Goal: Task Accomplishment & Management: Manage account settings

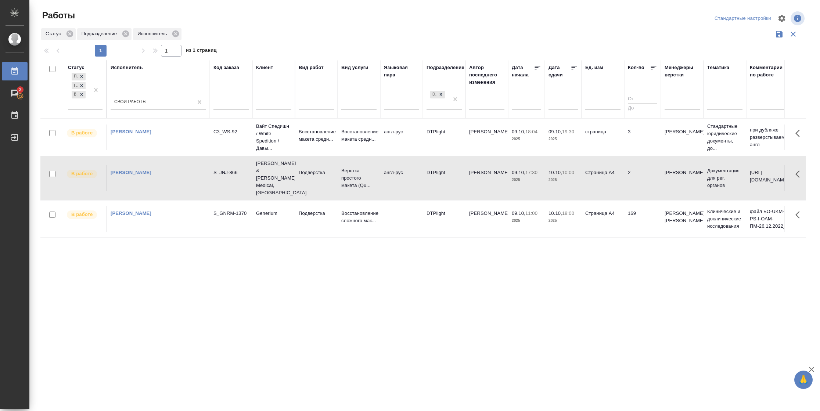
click at [617, 166] on td "Страница А4" at bounding box center [602, 178] width 43 height 26
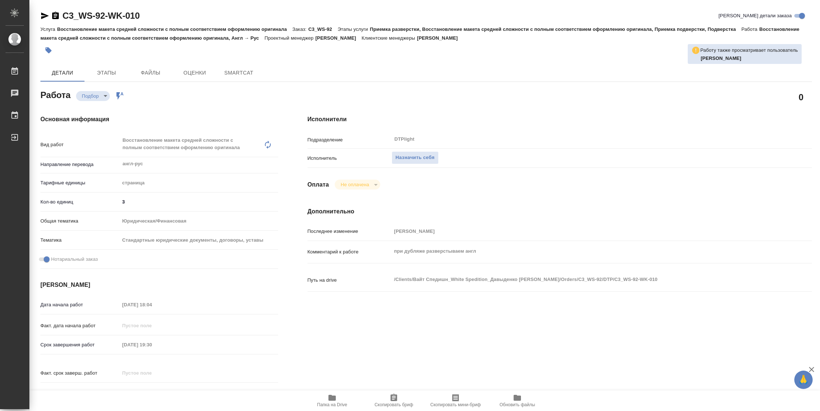
type textarea "x"
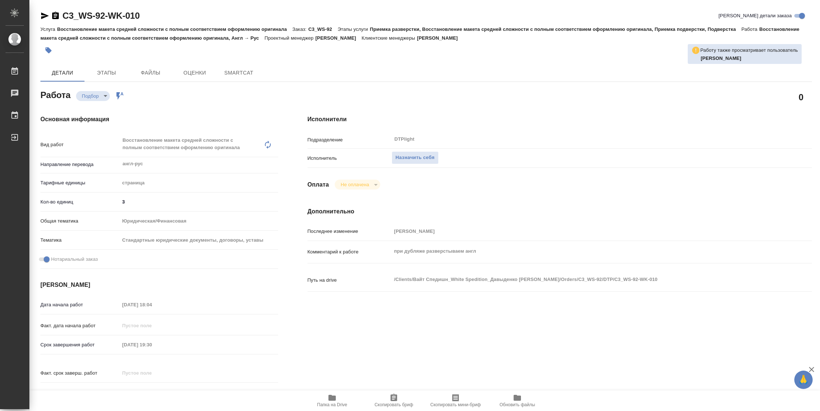
type textarea "x"
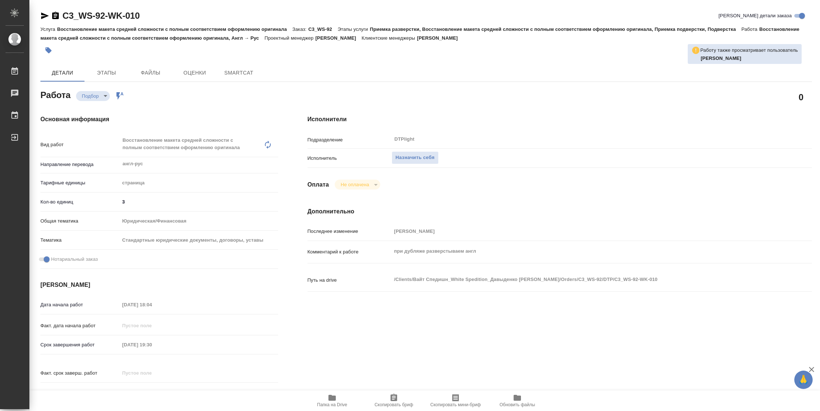
type textarea "x"
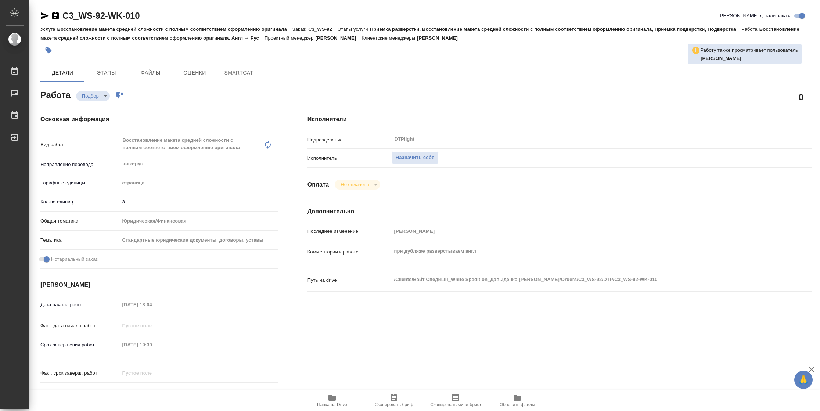
type textarea "x"
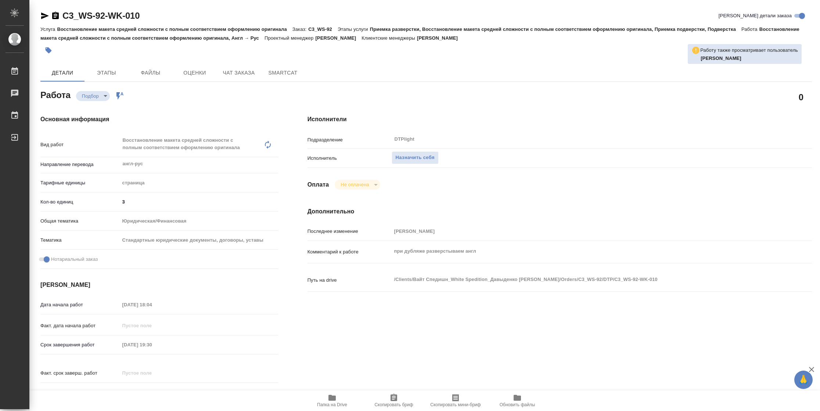
type textarea "x"
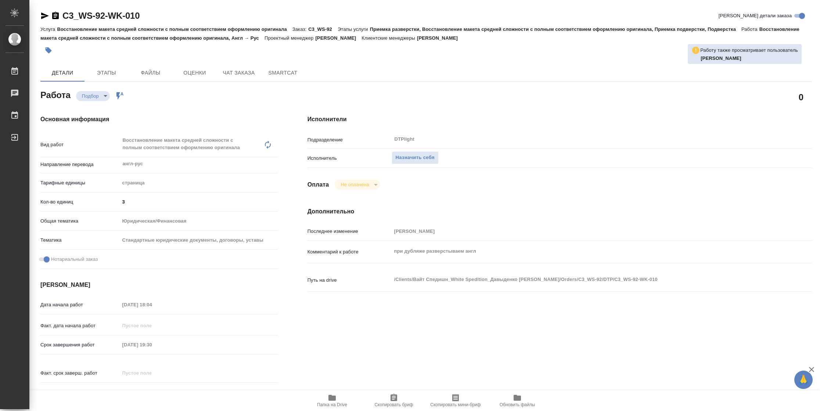
type textarea "x"
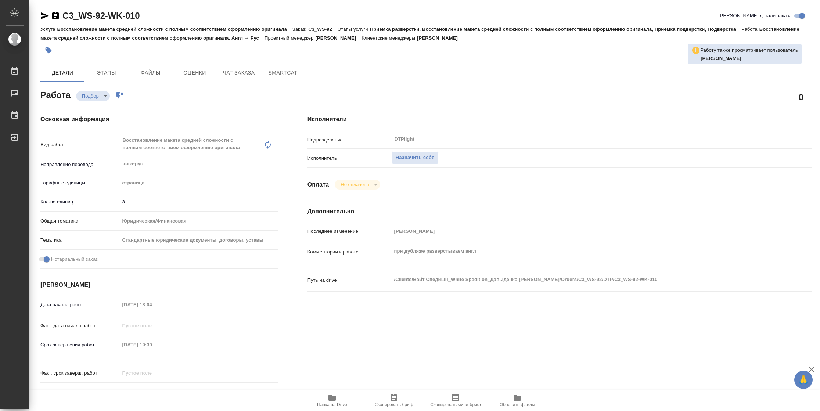
click at [329, 409] on button "Папка на Drive" at bounding box center [332, 400] width 62 height 21
click at [414, 154] on span "Назначить себя" at bounding box center [415, 158] width 39 height 8
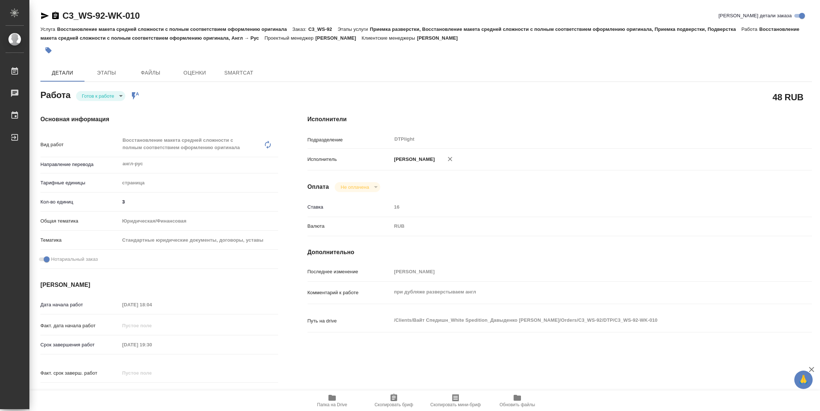
type textarea "x"
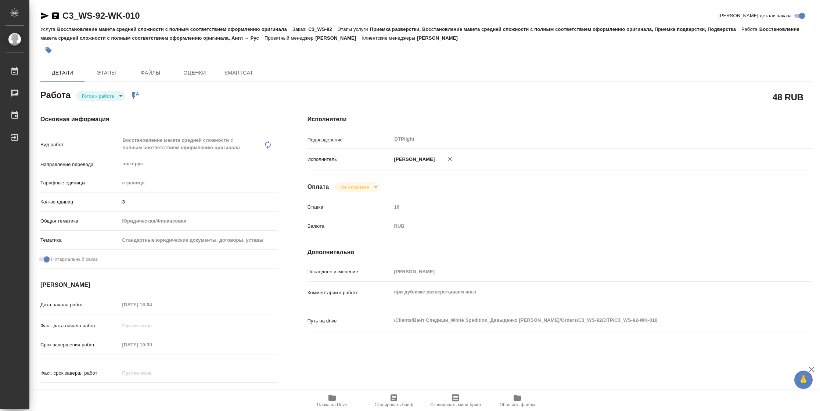
type textarea "x"
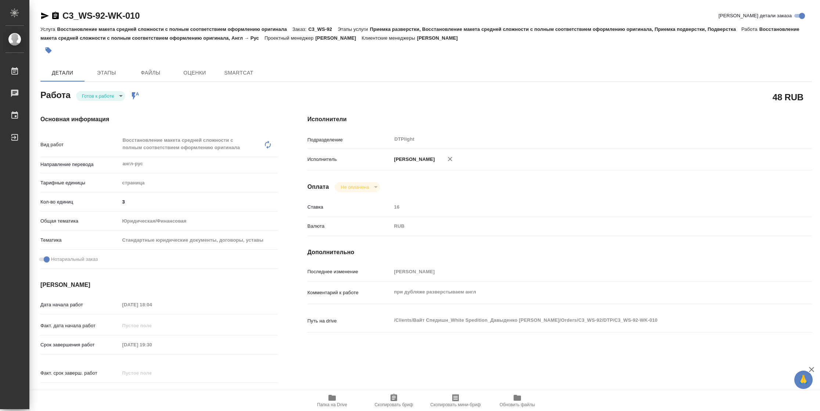
type textarea "x"
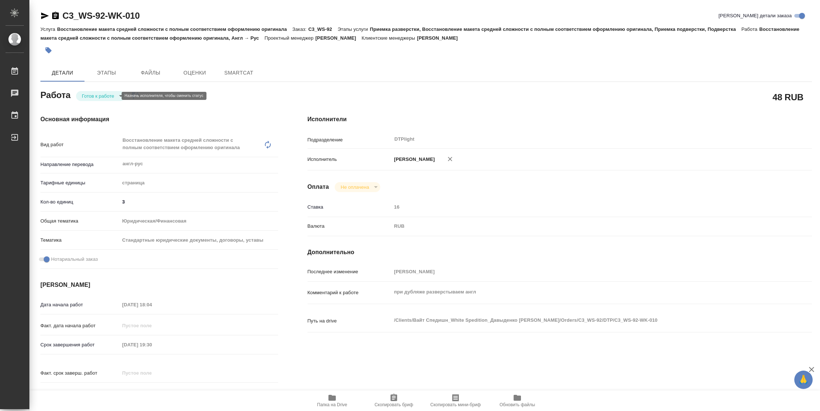
click at [82, 95] on body "🙏 .cls-1 fill:#fff; AWATERA Vasilyeva Natalia Работы Чаты График Выйти C3_WS-92…" at bounding box center [410, 205] width 820 height 411
type textarea "x"
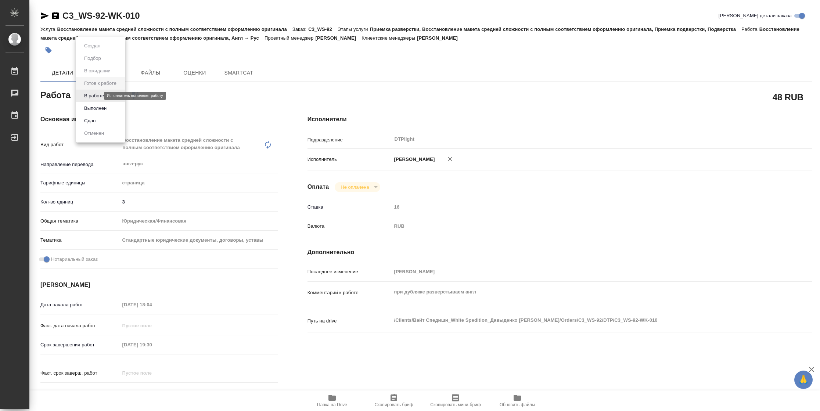
type textarea "x"
click at [82, 95] on button "В работе" at bounding box center [94, 96] width 24 height 8
type textarea "x"
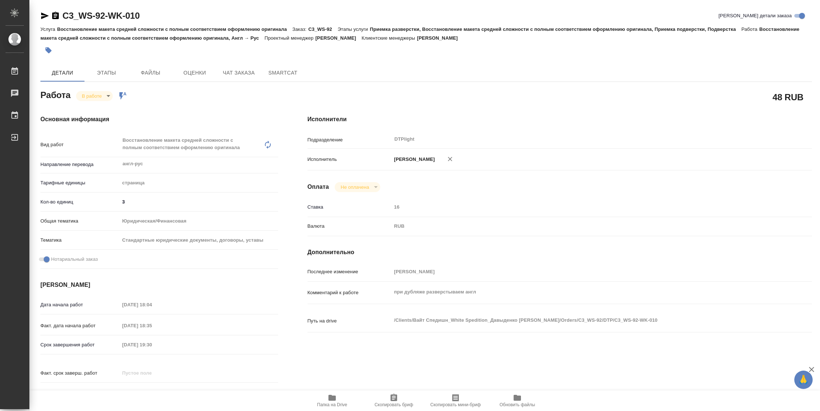
type textarea "x"
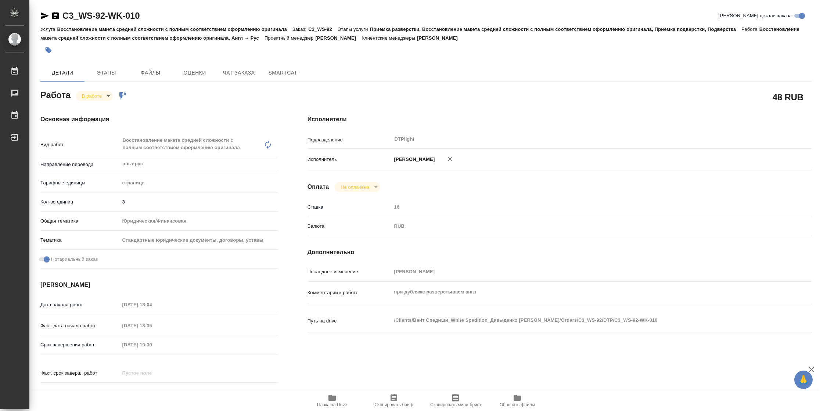
type textarea "x"
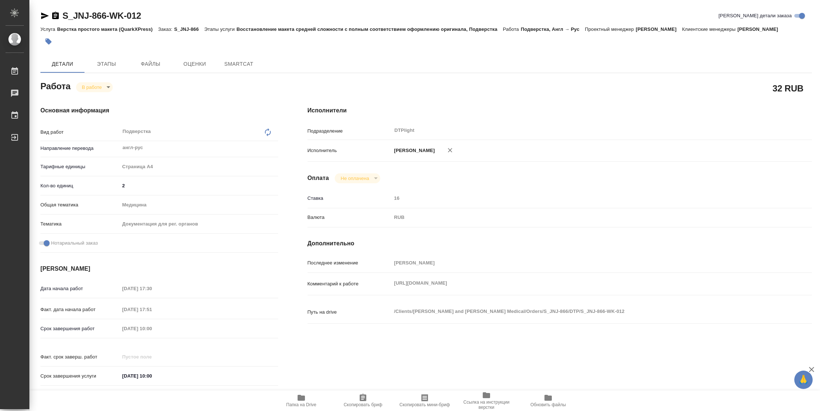
type textarea "x"
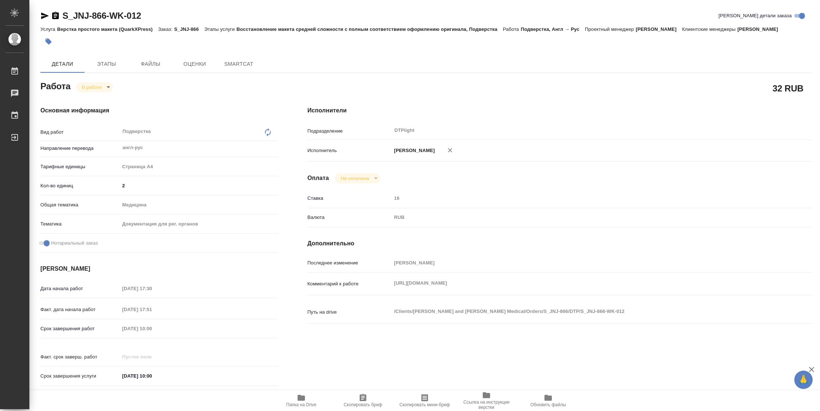
type textarea "x"
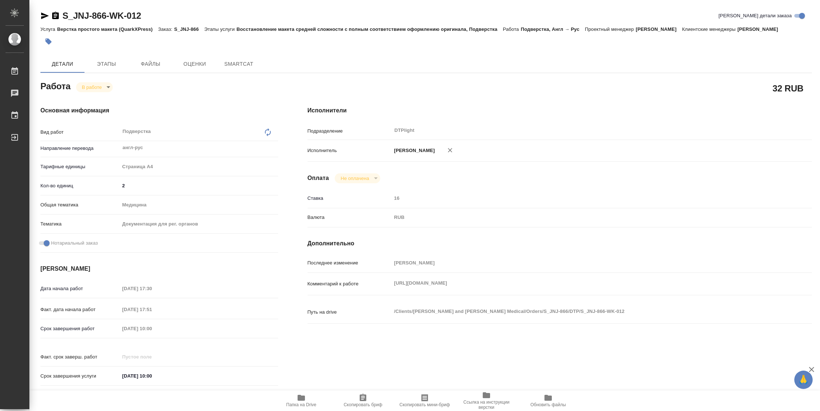
type textarea "x"
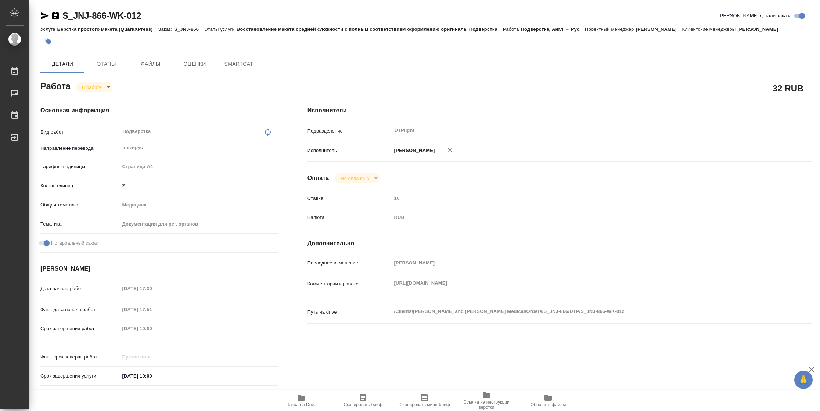
type textarea "x"
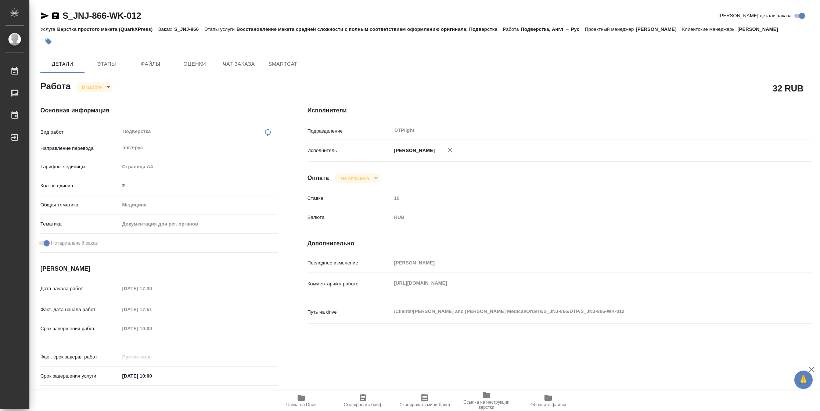
type textarea "x"
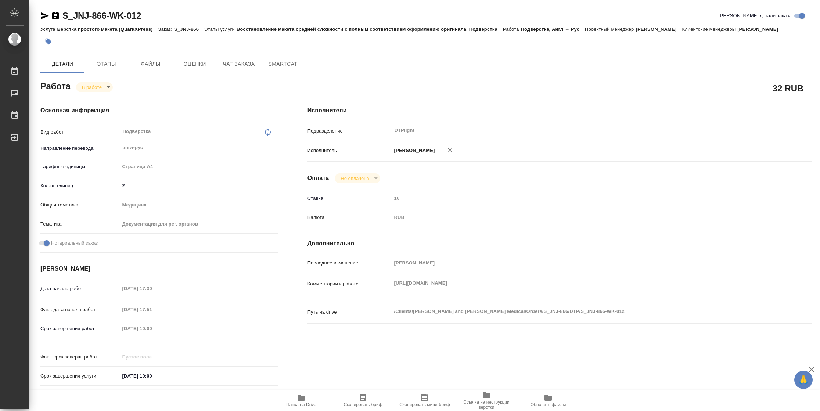
click at [289, 403] on span "Папка на Drive" at bounding box center [301, 404] width 30 height 5
type textarea "x"
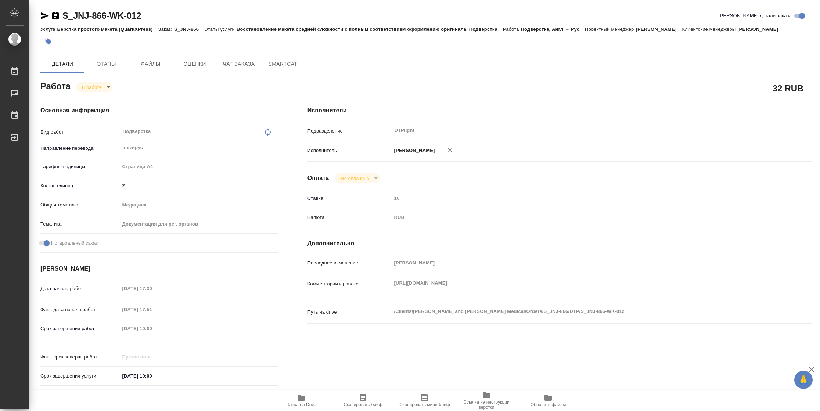
type textarea "x"
click at [303, 403] on span "Папка на Drive" at bounding box center [301, 404] width 30 height 5
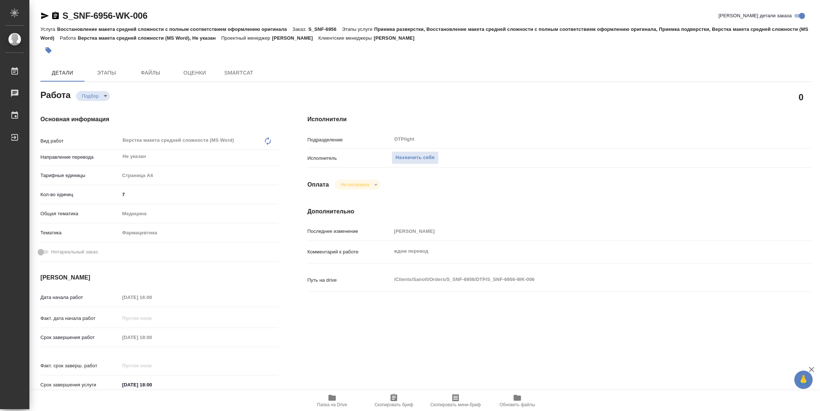
type textarea "x"
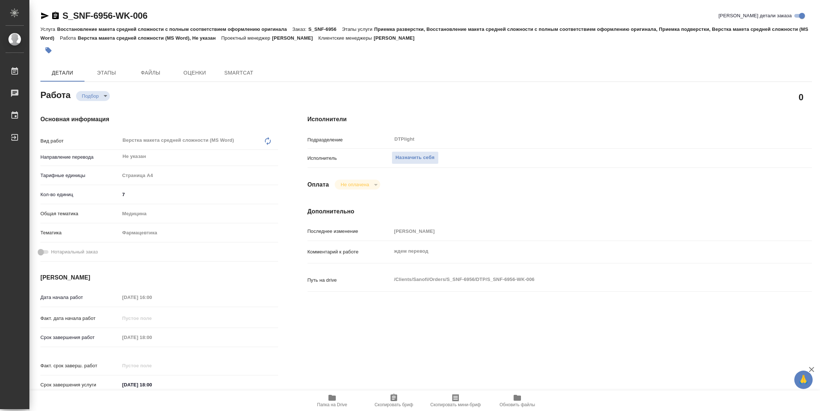
type textarea "x"
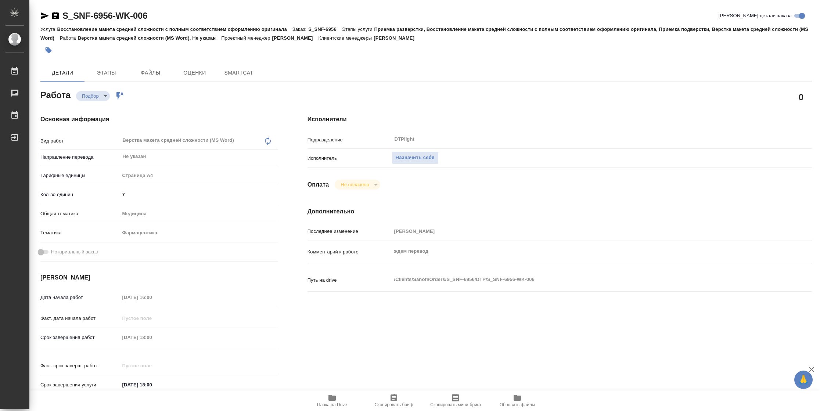
type textarea "x"
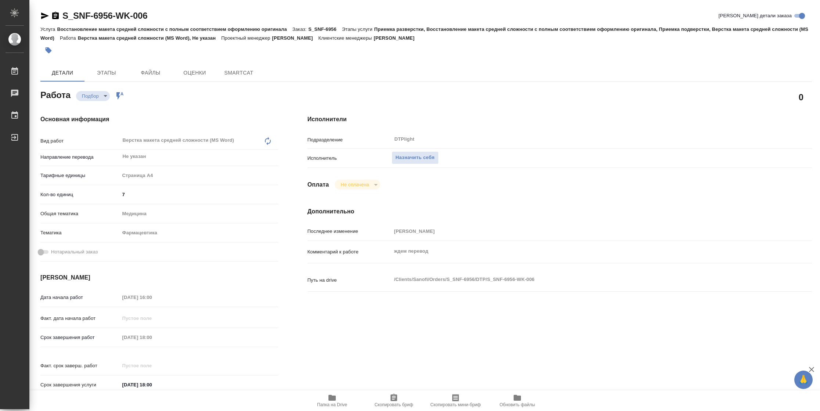
type textarea "x"
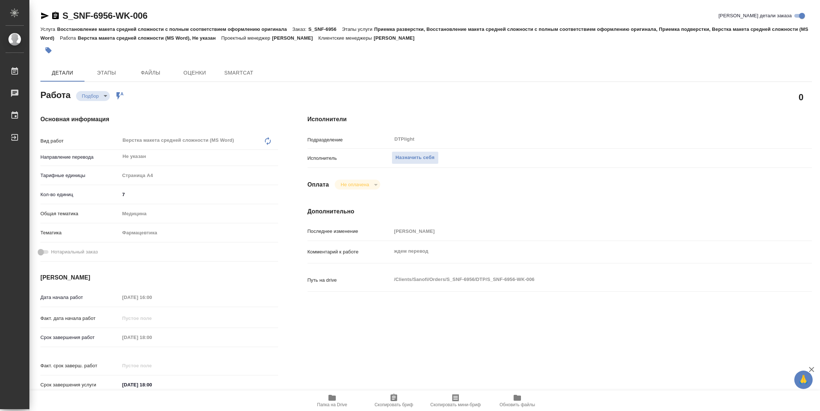
type textarea "x"
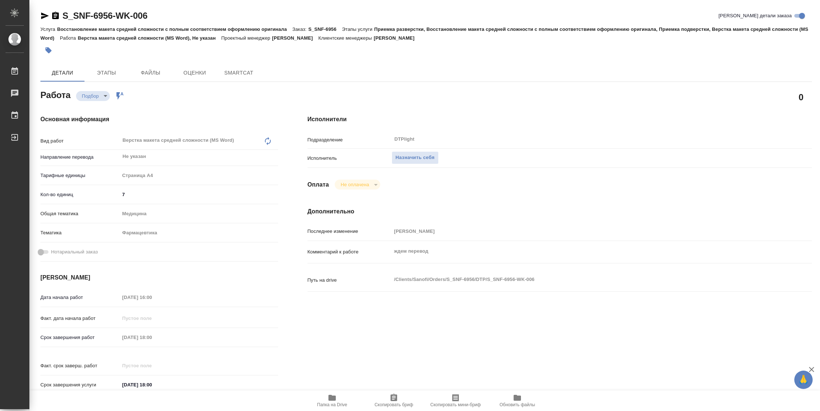
type textarea "x"
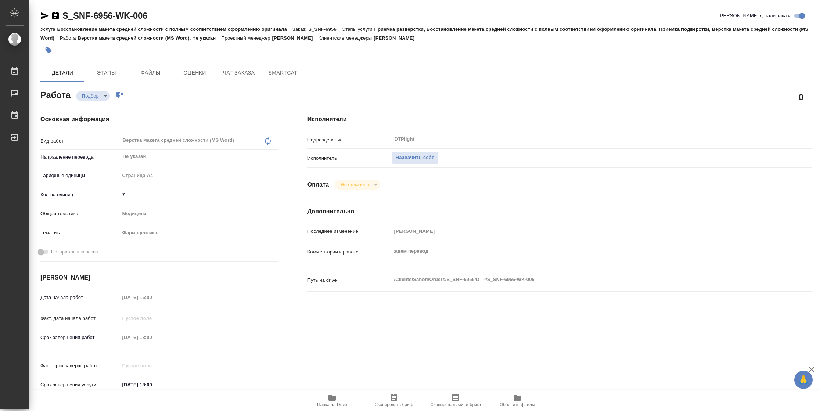
type textarea "x"
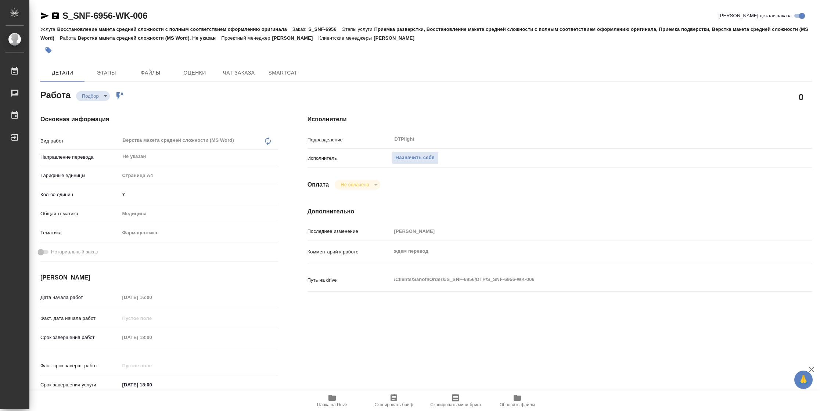
type textarea "x"
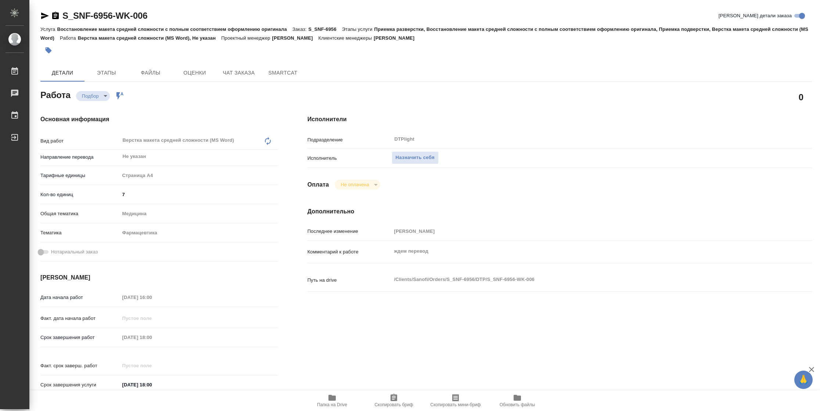
type textarea "x"
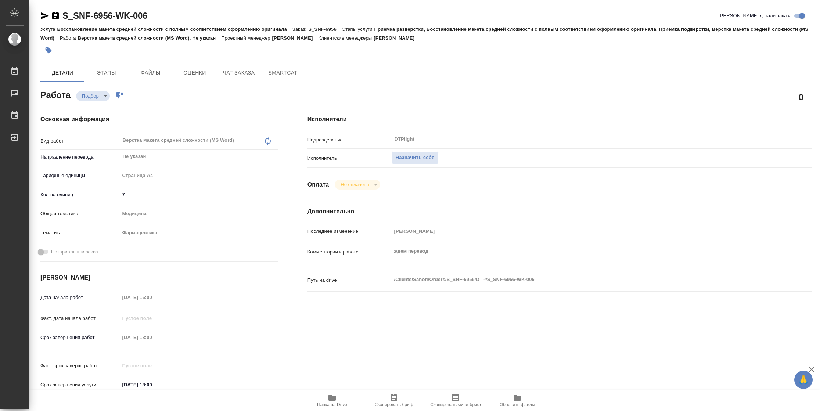
type textarea "x"
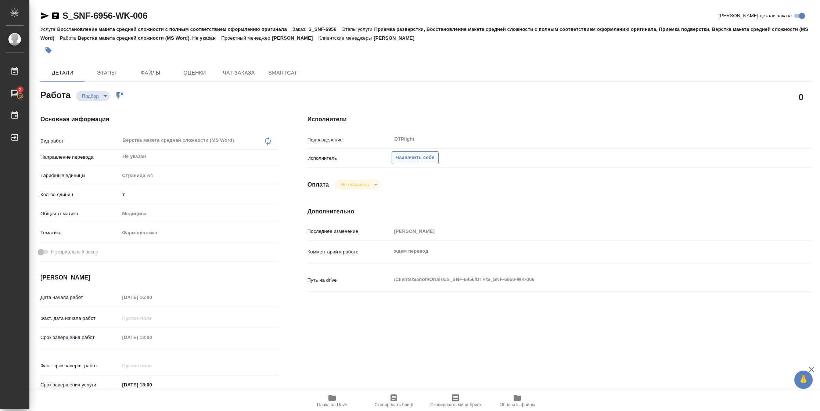
type textarea "x"
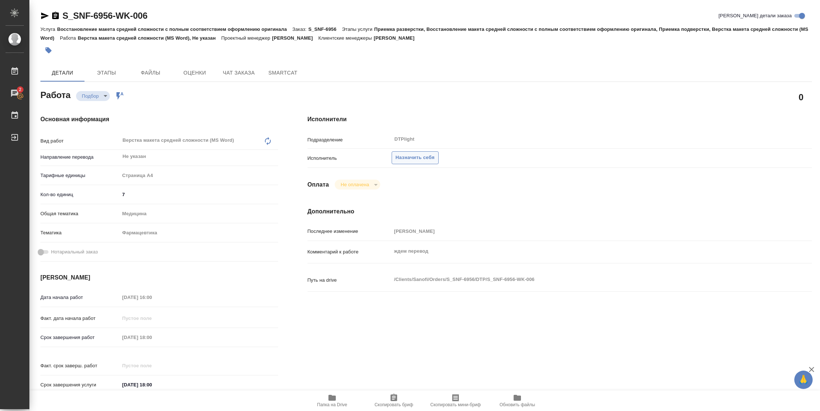
click at [421, 156] on span "Назначить себя" at bounding box center [415, 158] width 39 height 8
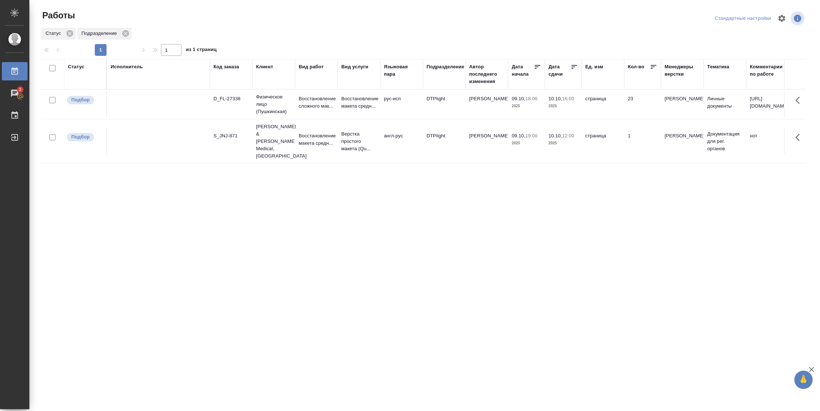
click at [83, 68] on div "Статус" at bounding box center [76, 66] width 17 height 7
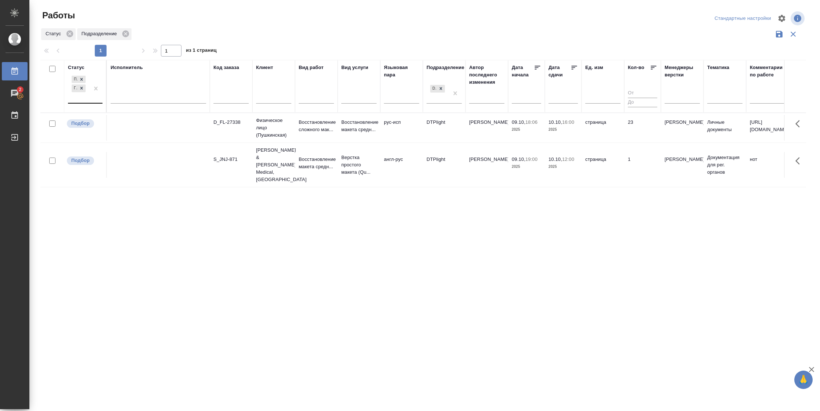
click at [93, 98] on div at bounding box center [95, 88] width 13 height 29
click at [156, 148] on div "В работе" at bounding box center [166, 146] width 110 height 13
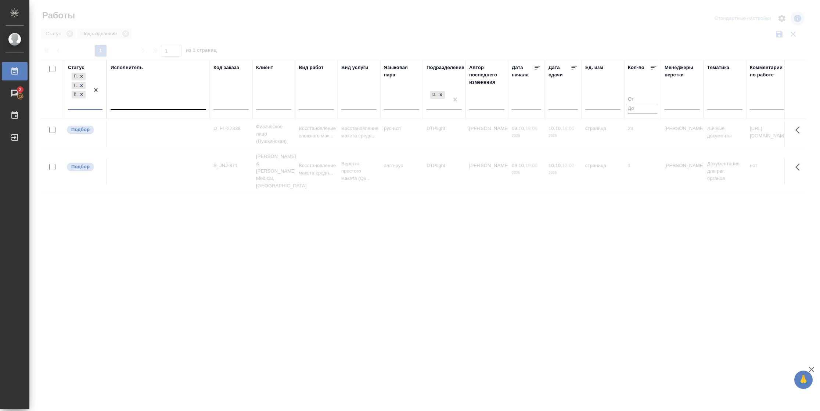
click at [151, 104] on div at bounding box center [158, 102] width 95 height 11
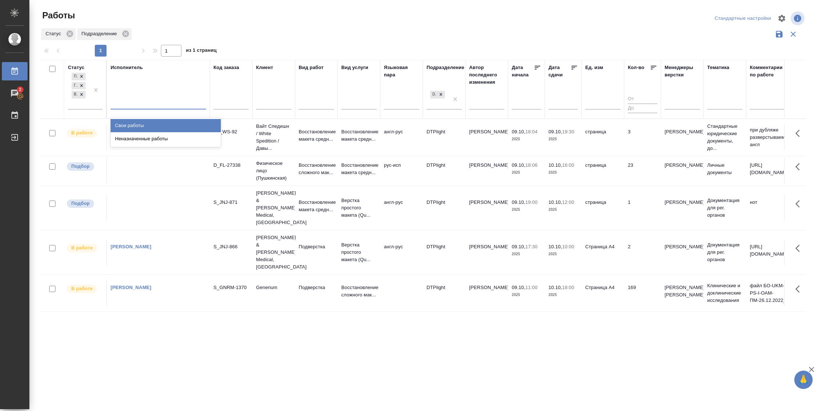
click at [143, 122] on div "Свои работы" at bounding box center [166, 125] width 110 height 13
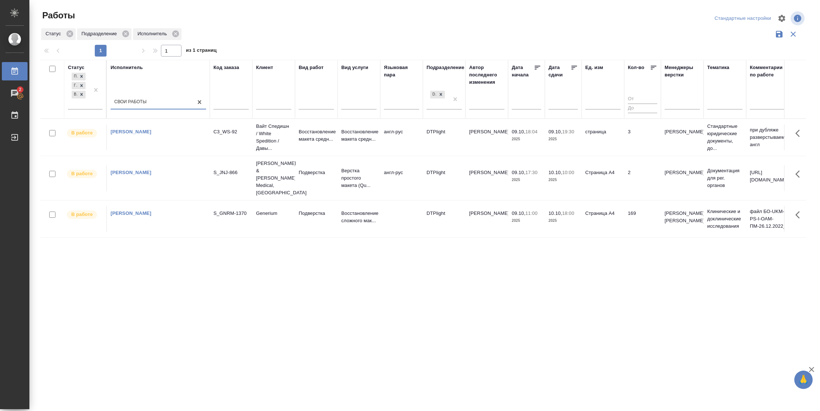
click at [637, 138] on td "3" at bounding box center [642, 137] width 37 height 26
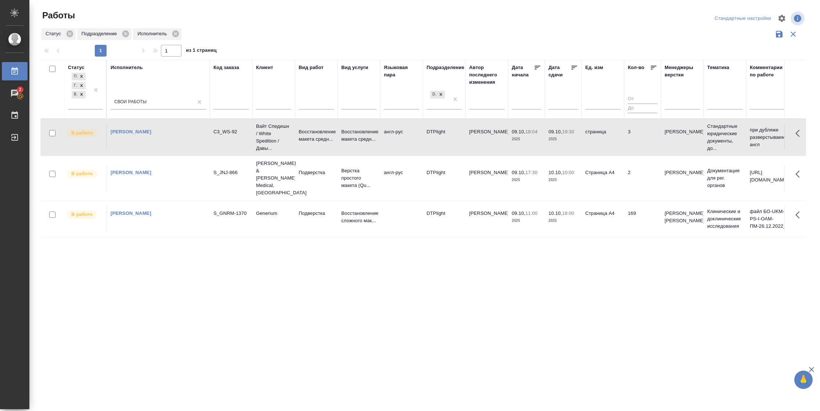
click at [636, 138] on td "3" at bounding box center [642, 137] width 37 height 26
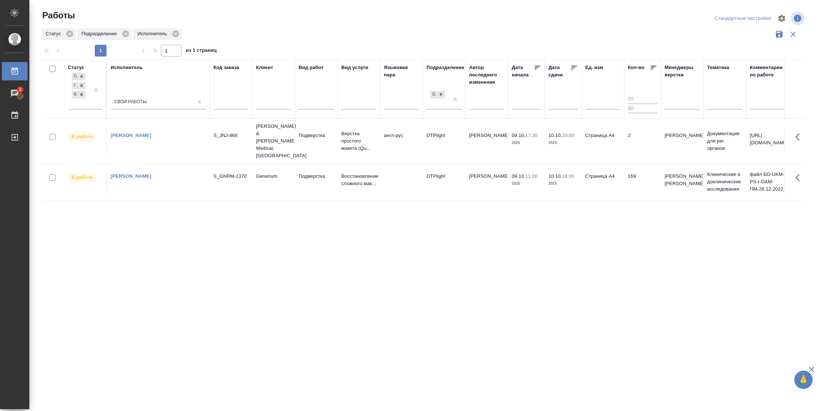
click at [635, 183] on td "169" at bounding box center [642, 182] width 37 height 26
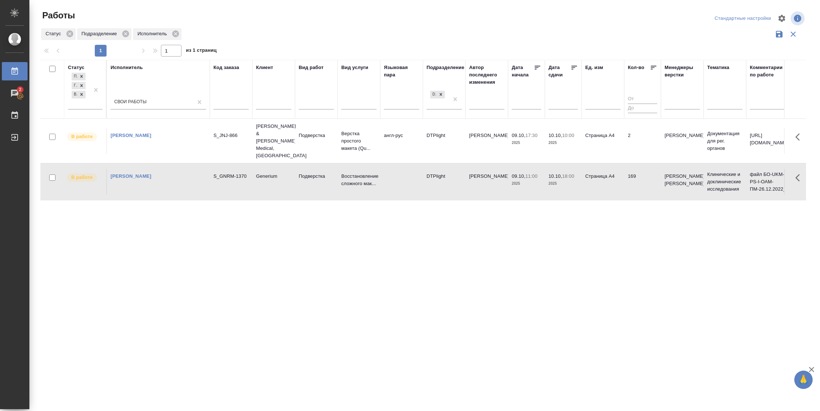
click at [635, 183] on td "169" at bounding box center [642, 182] width 37 height 26
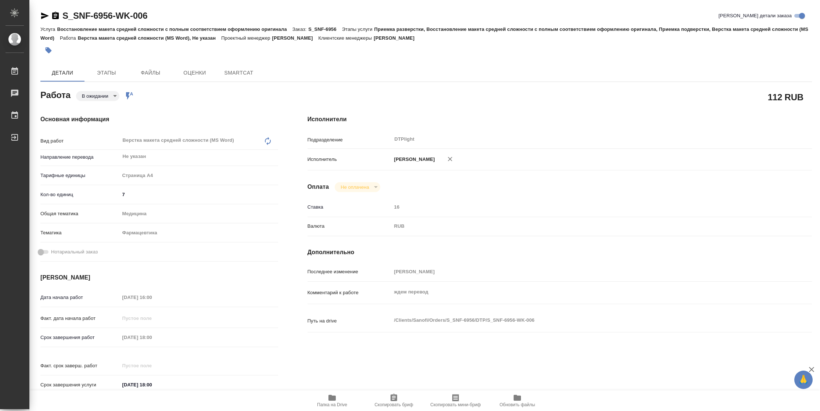
type textarea "x"
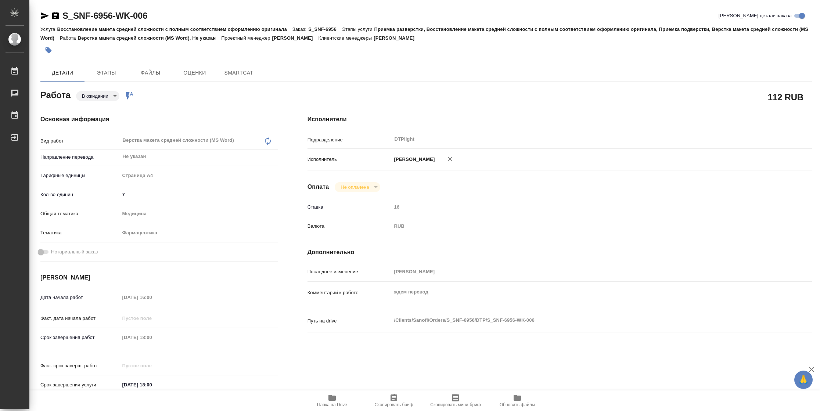
type textarea "x"
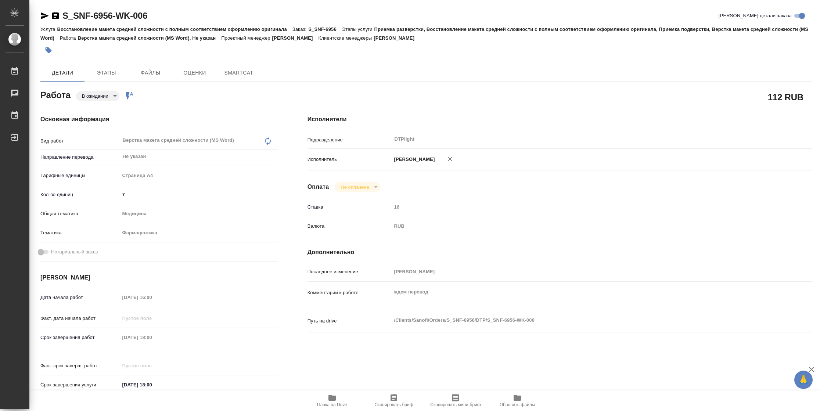
type textarea "x"
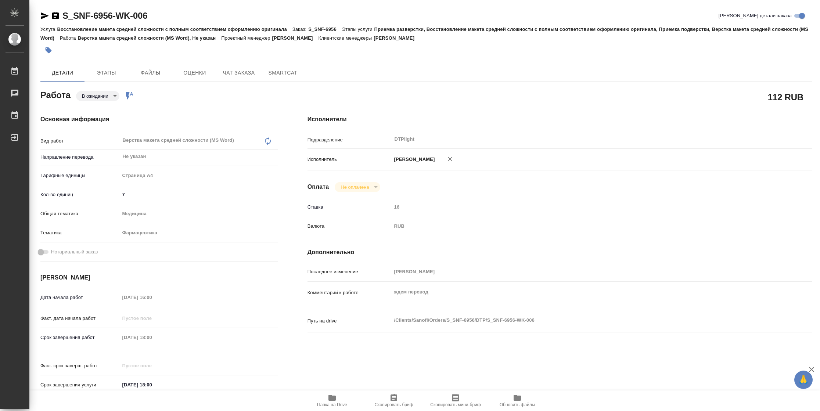
click at [326, 406] on span "Папка на Drive" at bounding box center [332, 404] width 30 height 5
type textarea "x"
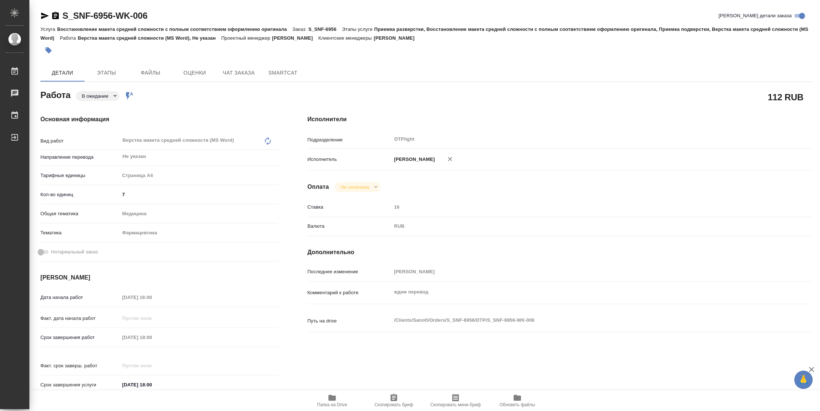
type textarea "x"
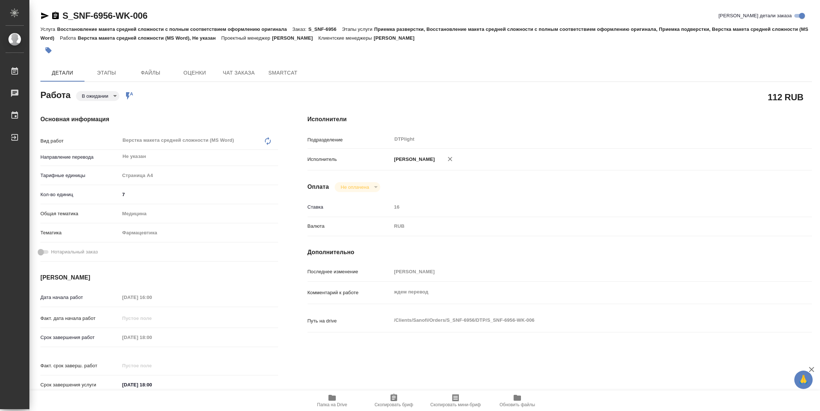
type textarea "x"
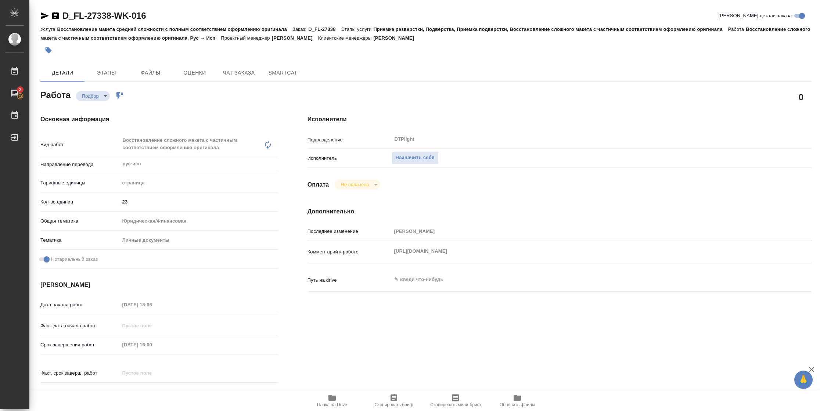
click at [329, 274] on span "Папка на Drive" at bounding box center [332, 404] width 30 height 5
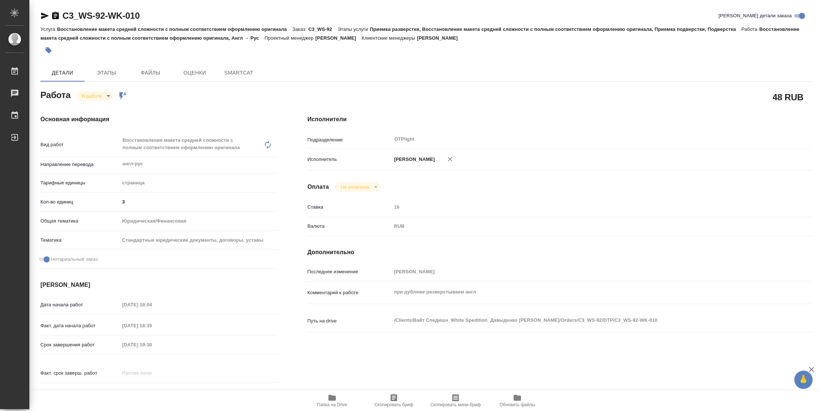
type textarea "x"
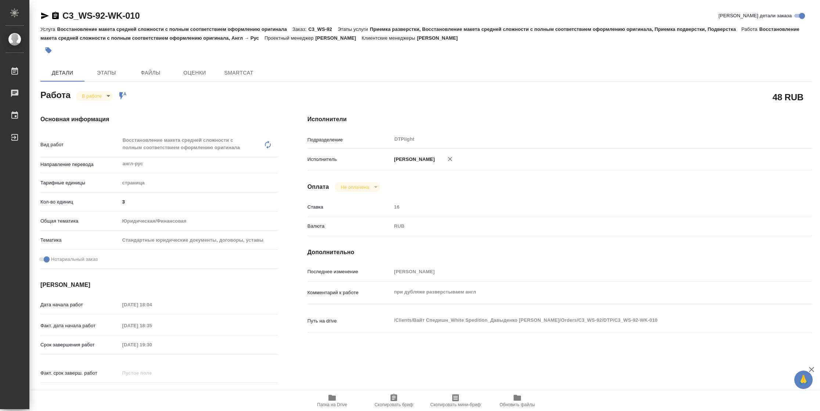
type textarea "x"
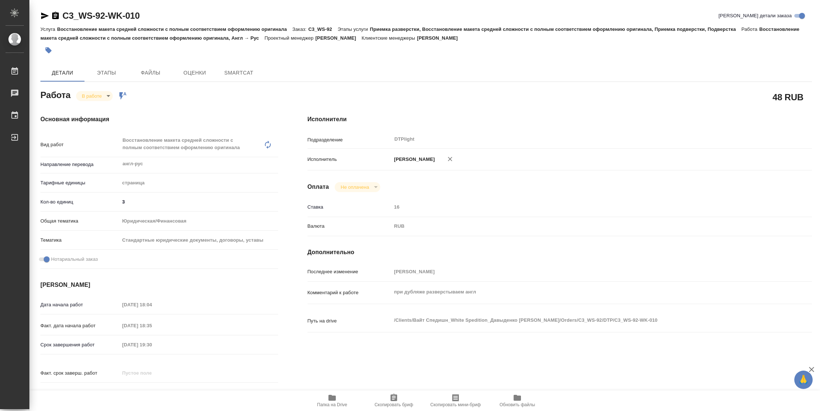
click at [321, 404] on span "Папка на Drive" at bounding box center [332, 404] width 30 height 5
type textarea "x"
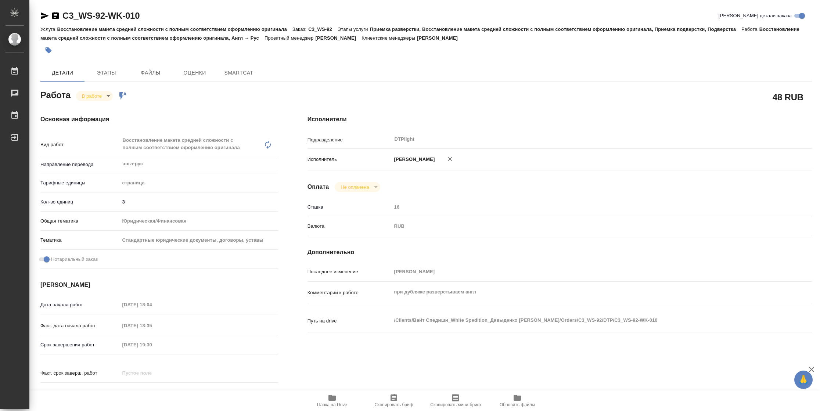
type textarea "x"
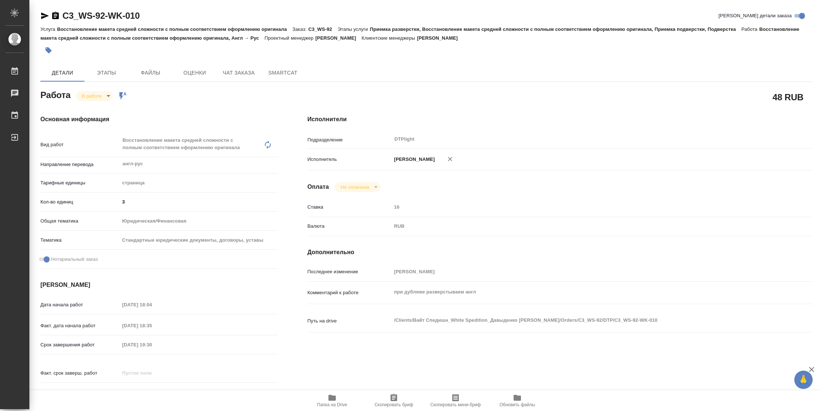
type textarea "x"
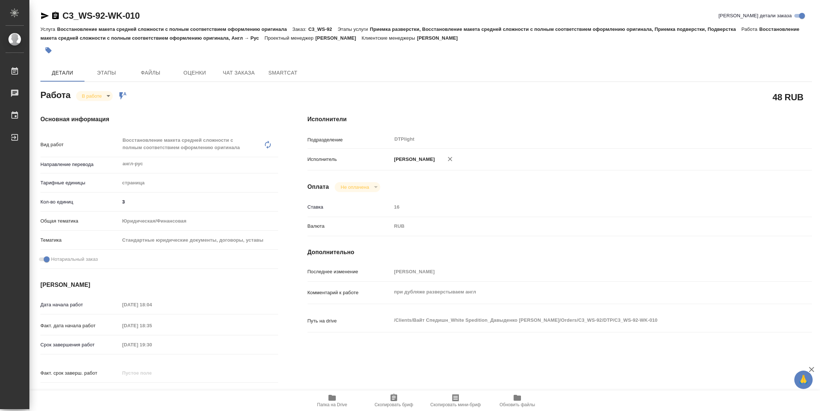
type textarea "x"
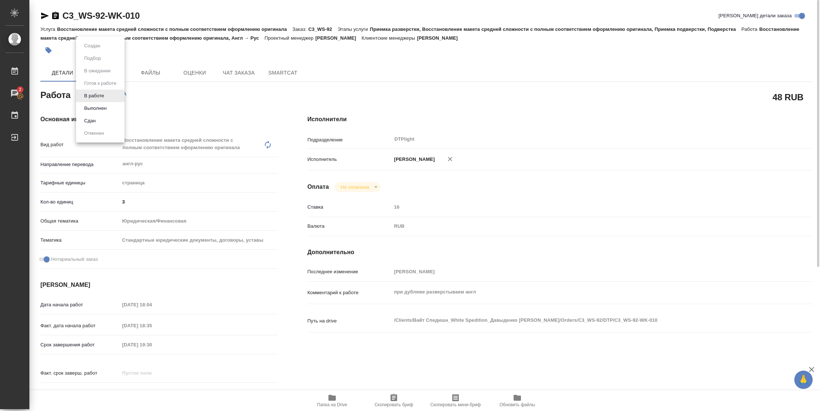
click at [100, 92] on body "🙏 .cls-1 fill:#fff; AWATERA [PERSON_NAME] 2 Чаты График Выйти C3_WS-92-WK-010 К…" at bounding box center [410, 205] width 820 height 411
click at [101, 109] on button "Выполнен" at bounding box center [95, 108] width 27 height 8
type textarea "x"
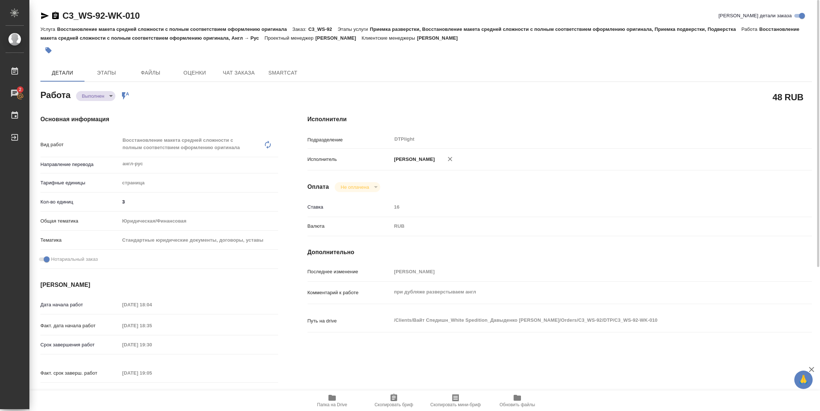
type textarea "x"
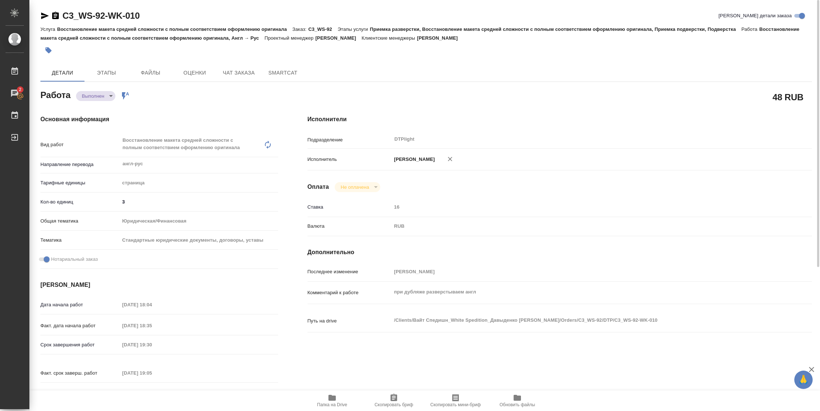
type textarea "x"
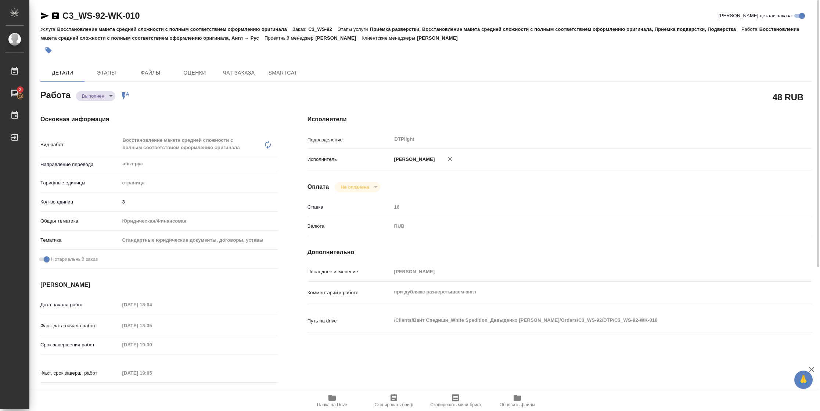
type textarea "x"
click at [42, 15] on icon "button" at bounding box center [45, 15] width 8 height 7
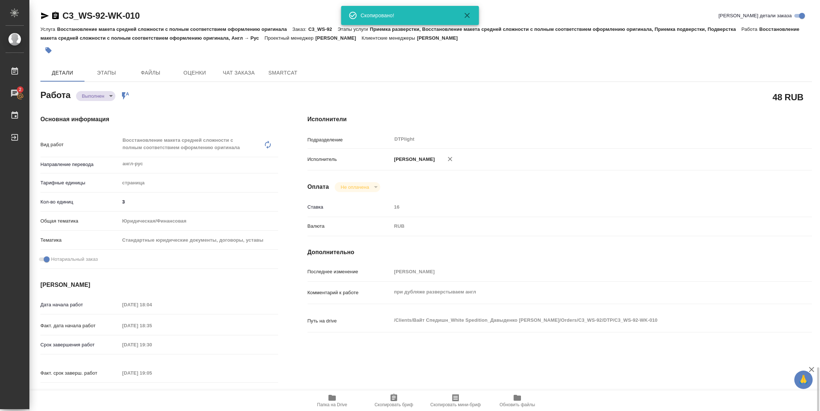
scroll to position [223, 0]
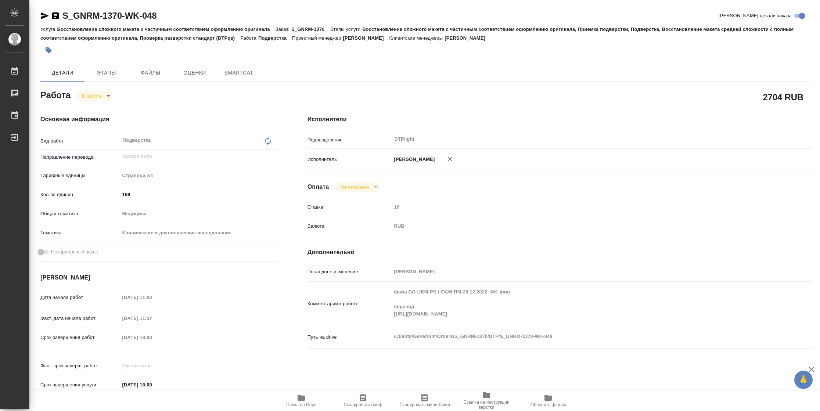
type textarea "x"
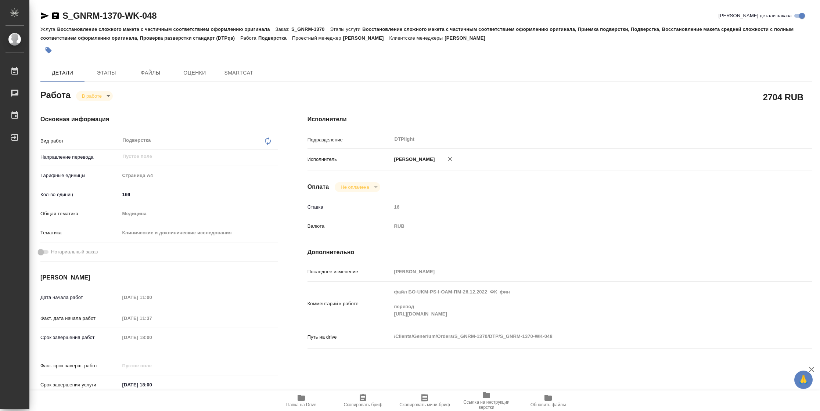
type textarea "x"
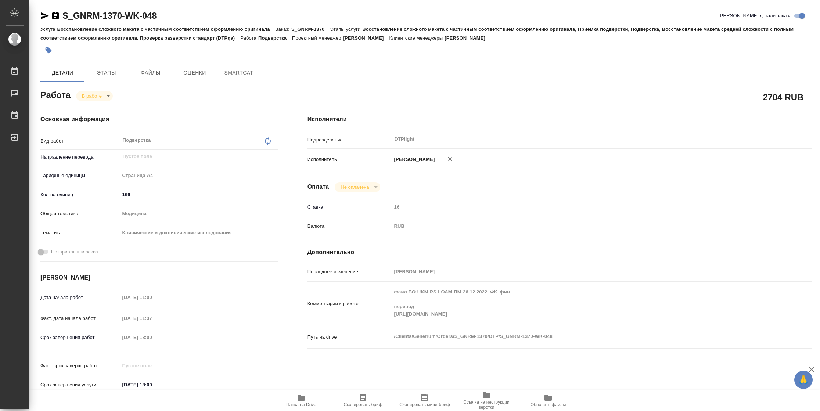
type textarea "x"
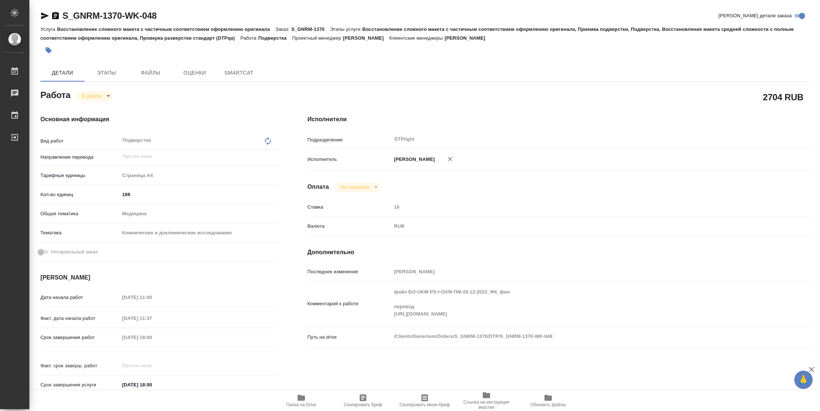
click at [47, 16] on icon "button" at bounding box center [45, 15] width 8 height 7
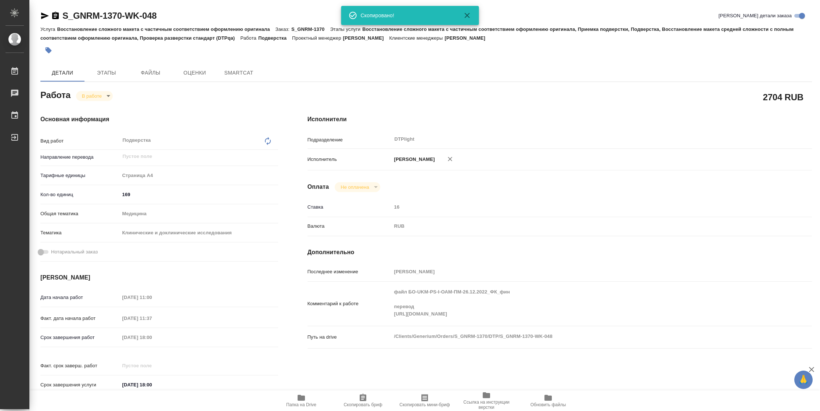
type textarea "x"
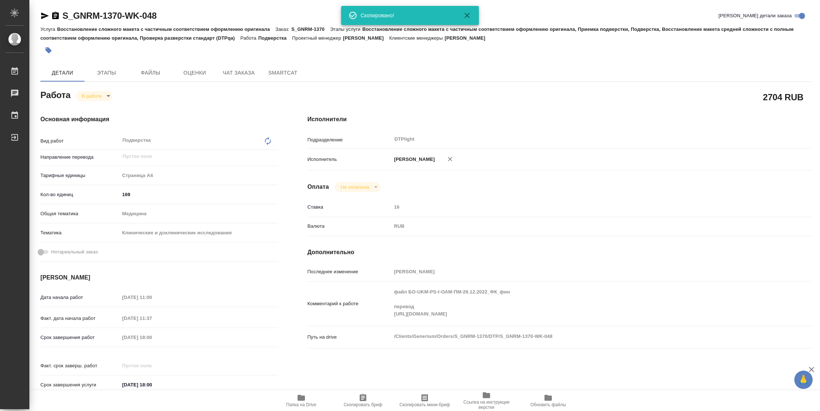
type textarea "x"
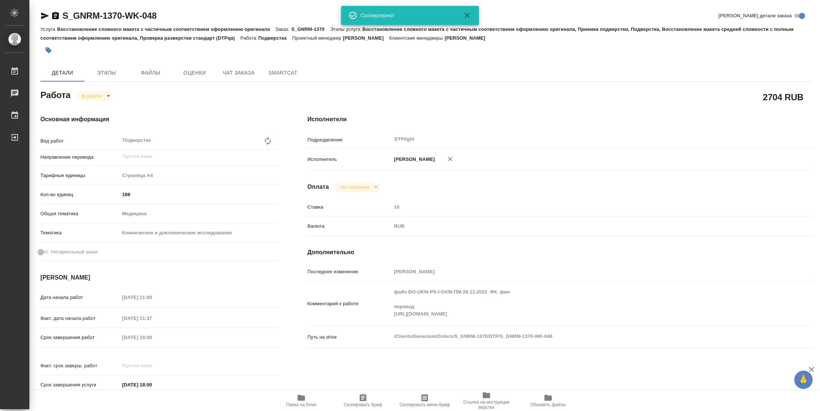
type textarea "x"
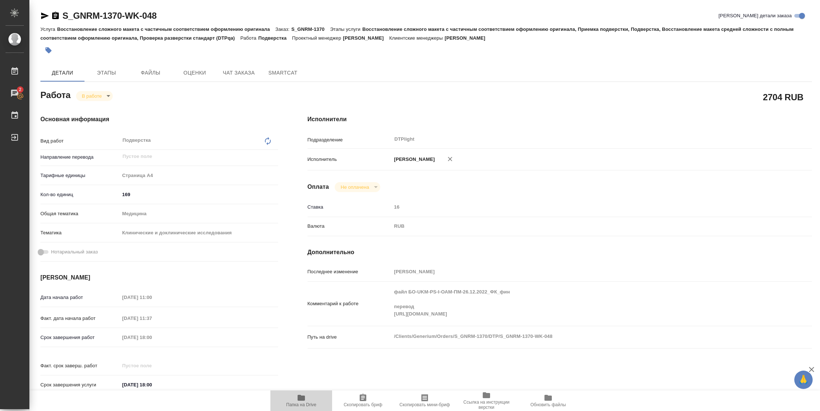
click at [304, 402] on span "Папка на Drive" at bounding box center [301, 404] width 30 height 5
click at [100, 99] on body "🙏 .cls-1 fill:#fff; AWATERA Vasilyeva Natalia Работы 2 Чаты График Выйти S_GNRM…" at bounding box center [410, 205] width 820 height 411
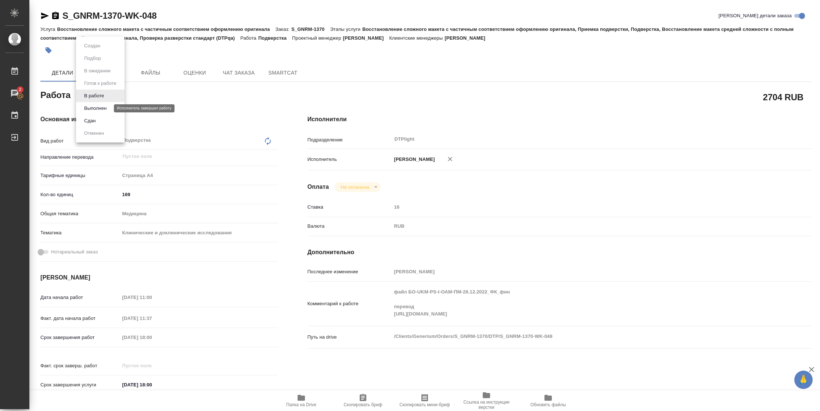
click at [103, 106] on button "Выполнен" at bounding box center [95, 108] width 27 height 8
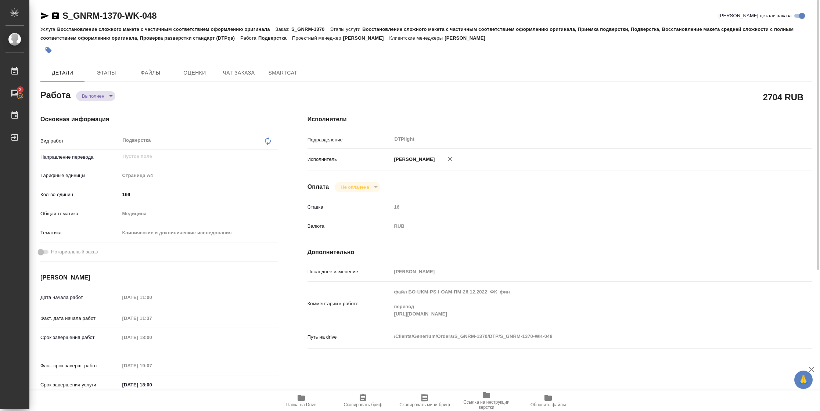
type textarea "x"
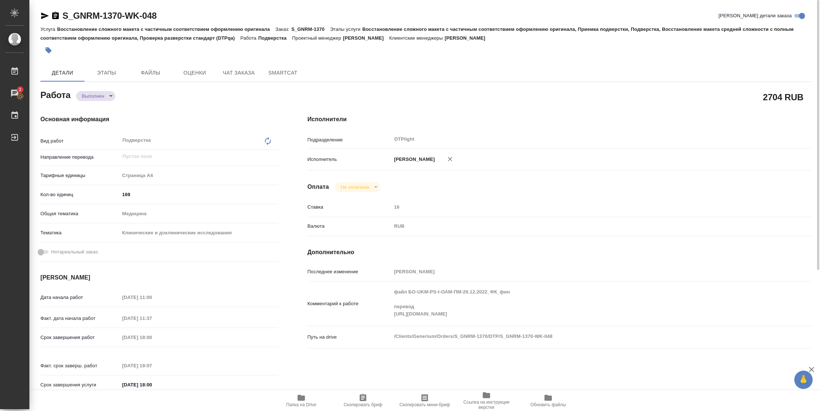
type textarea "x"
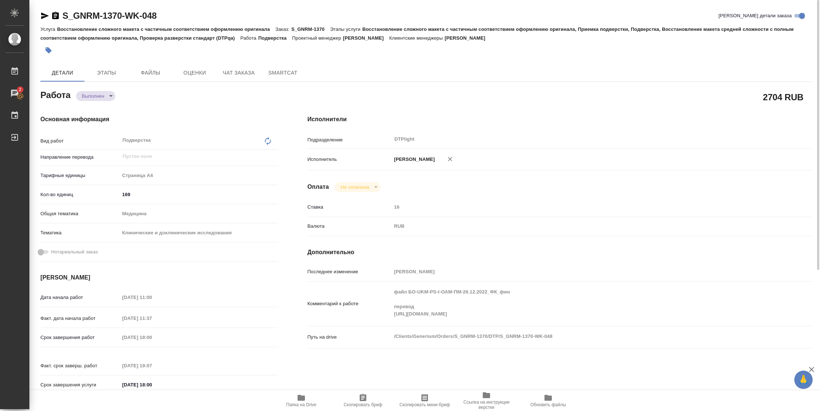
type textarea "x"
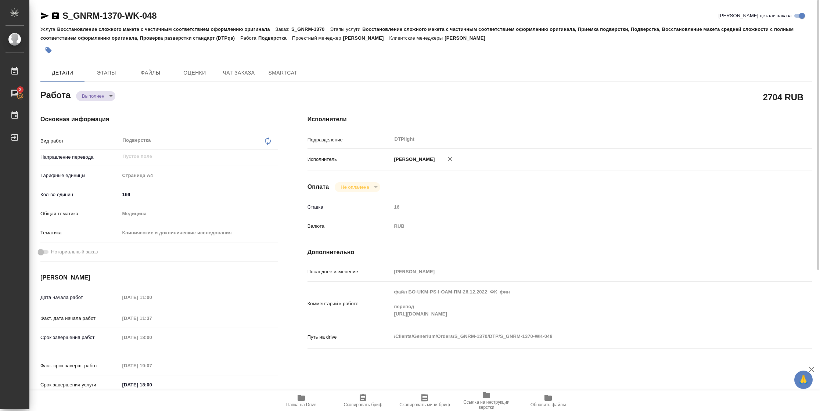
drag, startPoint x: 44, startPoint y: 19, endPoint x: 51, endPoint y: 19, distance: 6.6
click at [44, 19] on icon "button" at bounding box center [44, 15] width 9 height 9
